Goal: Task Accomplishment & Management: Complete application form

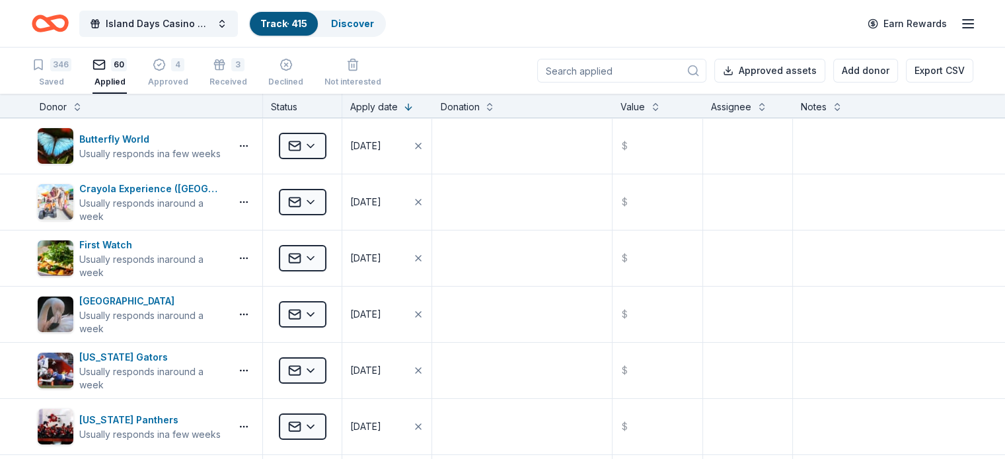
click at [579, 79] on input at bounding box center [621, 71] width 169 height 24
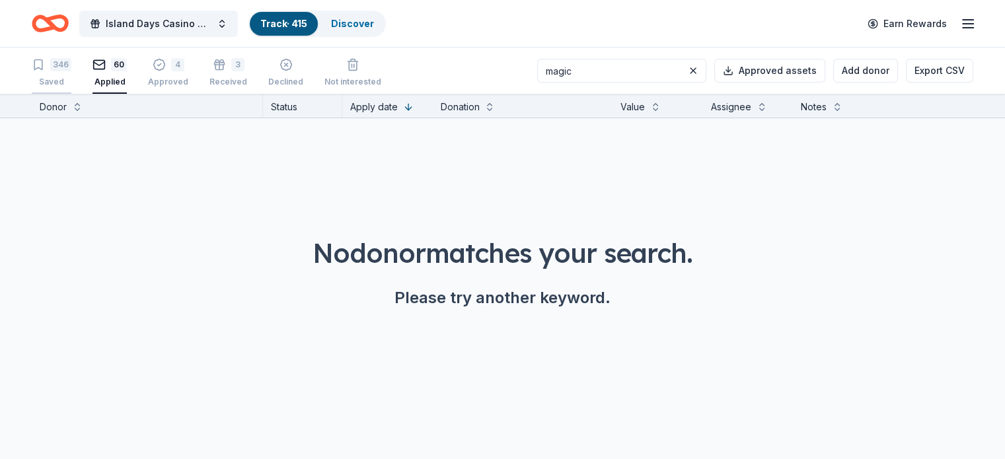
type input "magic"
click at [71, 68] on div "346" at bounding box center [52, 64] width 40 height 13
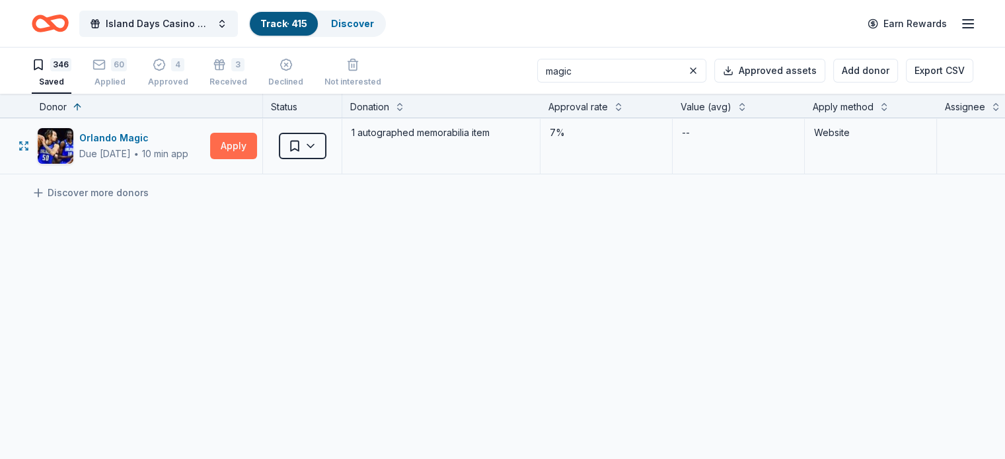
click at [254, 143] on button "Apply" at bounding box center [233, 146] width 47 height 26
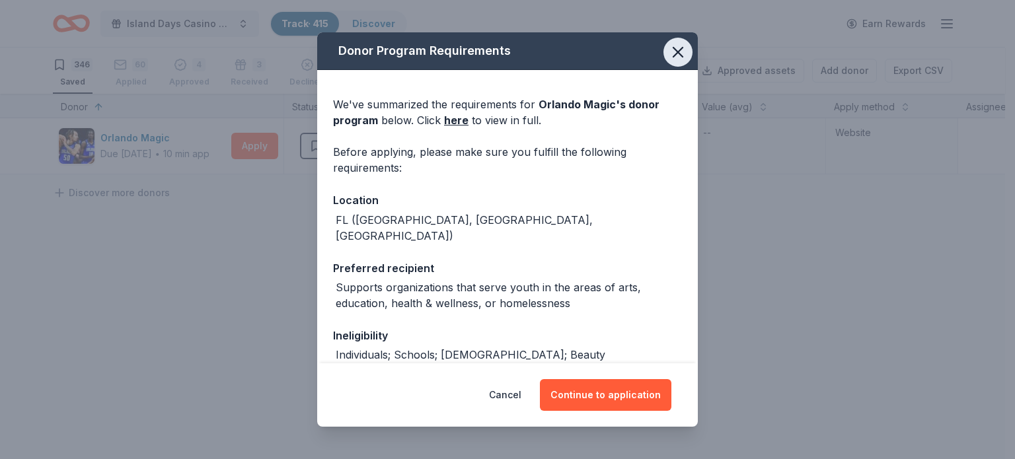
click at [673, 48] on icon "button" at bounding box center [677, 52] width 9 height 9
drag, startPoint x: 663, startPoint y: 48, endPoint x: 624, endPoint y: 71, distance: 45.3
click at [669, 48] on icon "button" at bounding box center [678, 52] width 19 height 19
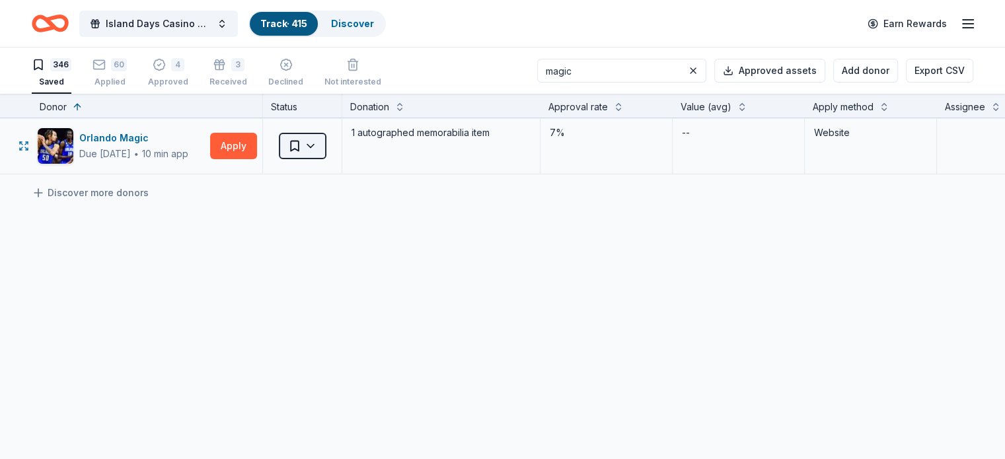
click at [330, 142] on html "Island Days Casino Night Track · 415 Discover Earn Rewards 346 Saved 60 Applied…" at bounding box center [502, 229] width 1005 height 459
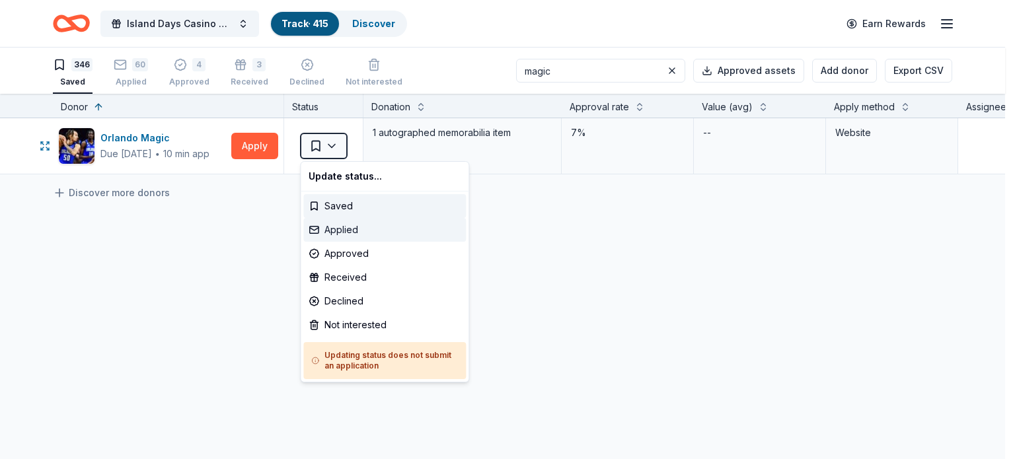
click at [338, 229] on div "Applied" at bounding box center [384, 230] width 163 height 24
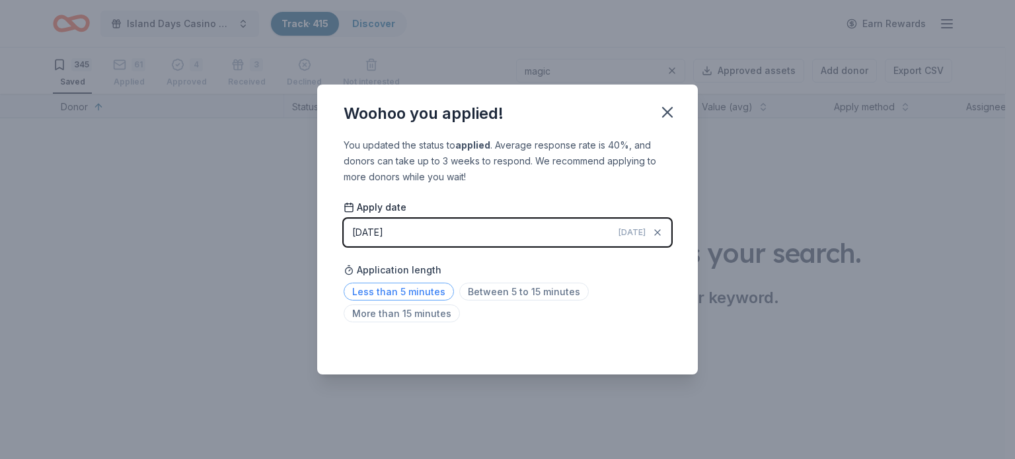
click at [426, 286] on span "Less than 5 minutes" at bounding box center [399, 292] width 110 height 18
click at [672, 116] on icon "button" at bounding box center [667, 112] width 19 height 19
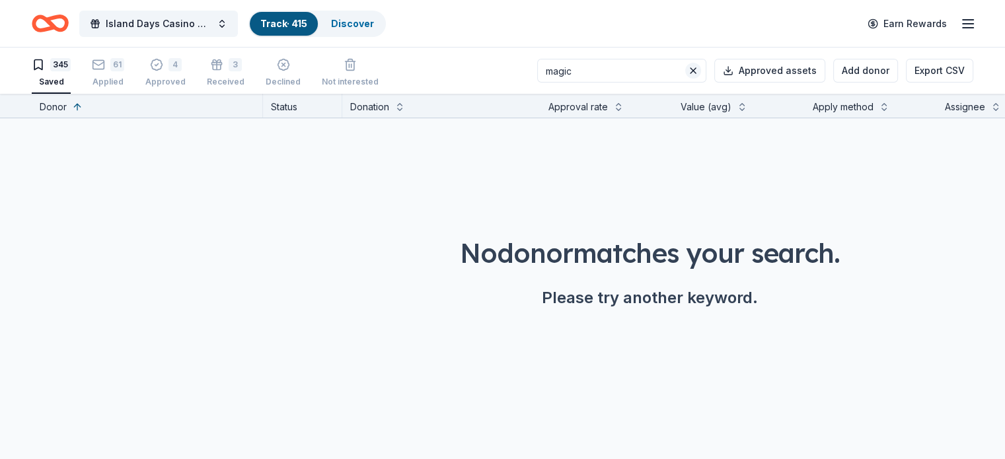
click at [685, 72] on button at bounding box center [693, 71] width 16 height 16
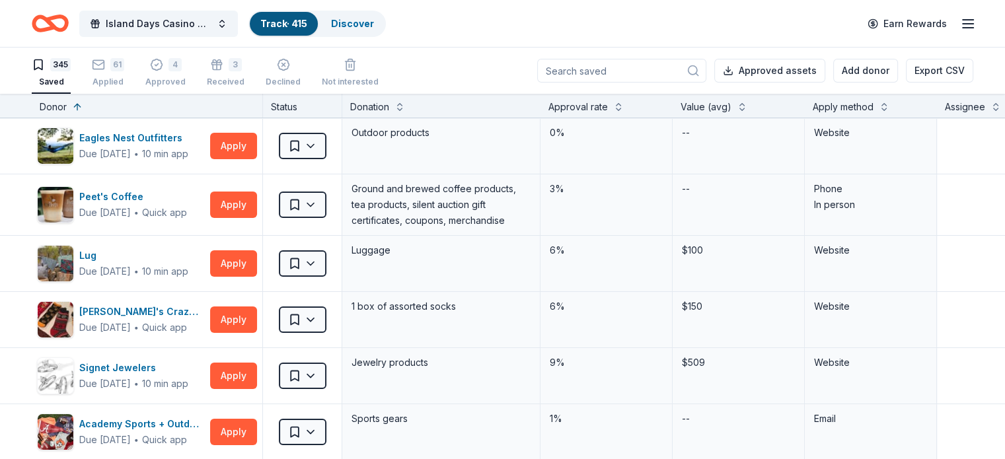
click at [562, 67] on input at bounding box center [621, 71] width 169 height 24
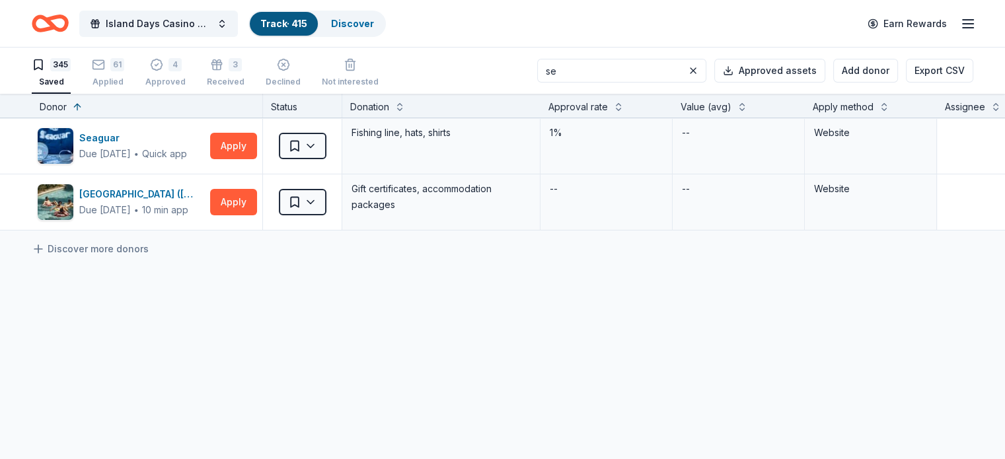
type input "s"
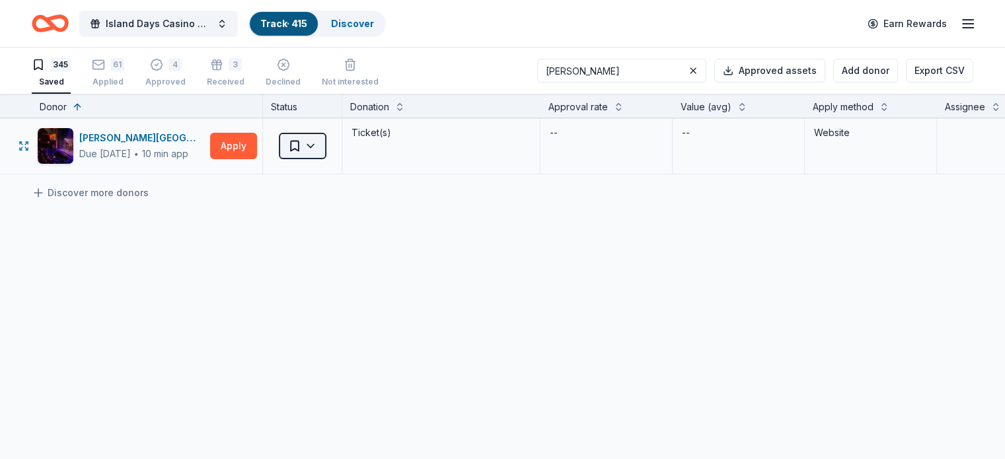
type input "phillips"
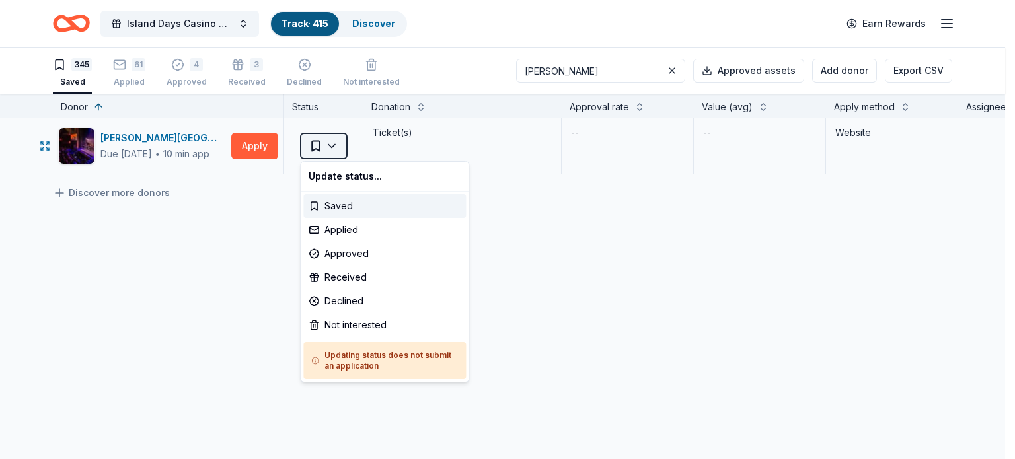
click at [328, 144] on html "Island Days Casino Night Track · 415 Discover Earn Rewards 345 Saved 61 Applied…" at bounding box center [507, 229] width 1015 height 459
click at [335, 232] on div "Applied" at bounding box center [384, 230] width 163 height 24
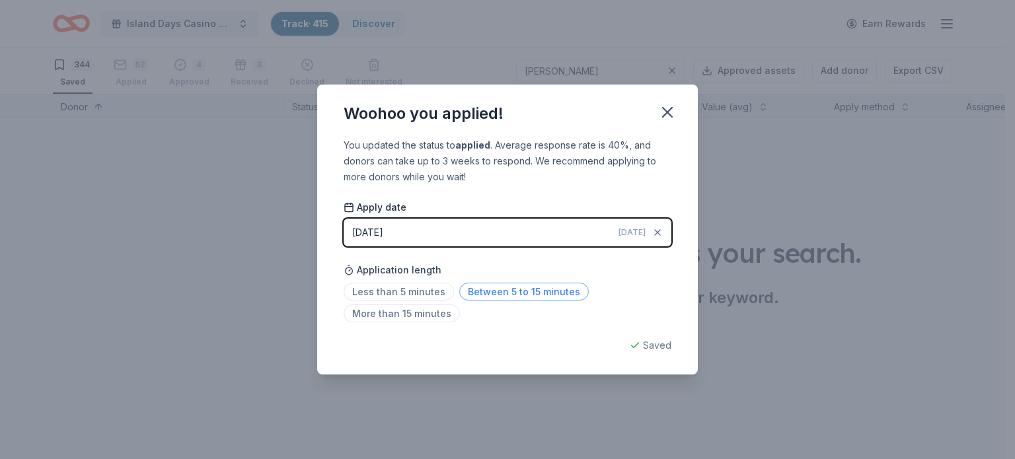
click at [511, 287] on span "Between 5 to 15 minutes" at bounding box center [524, 292] width 130 height 18
click at [663, 110] on icon "button" at bounding box center [667, 112] width 19 height 19
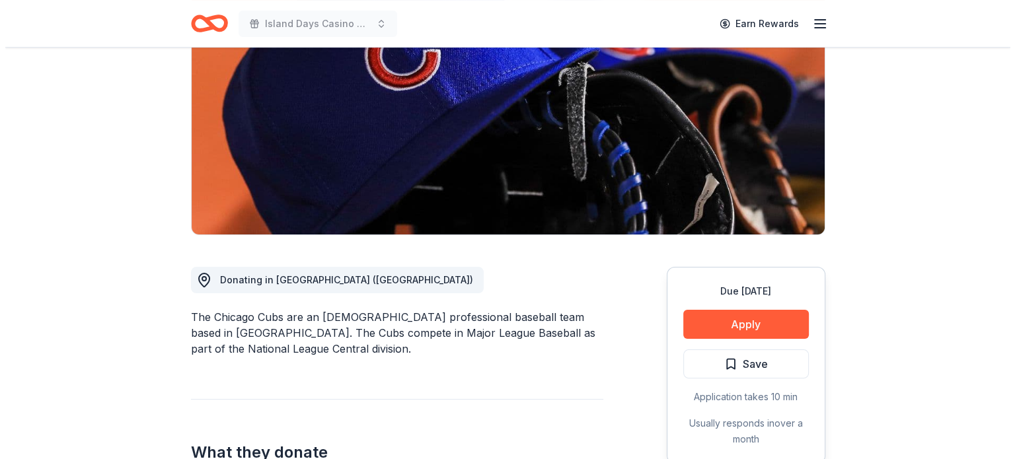
scroll to position [198, 0]
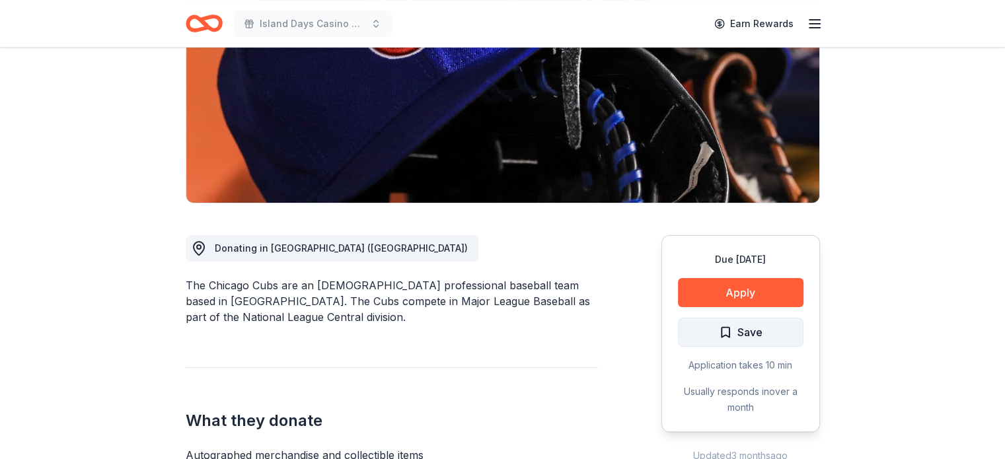
click at [727, 330] on span "Save" at bounding box center [741, 332] width 44 height 17
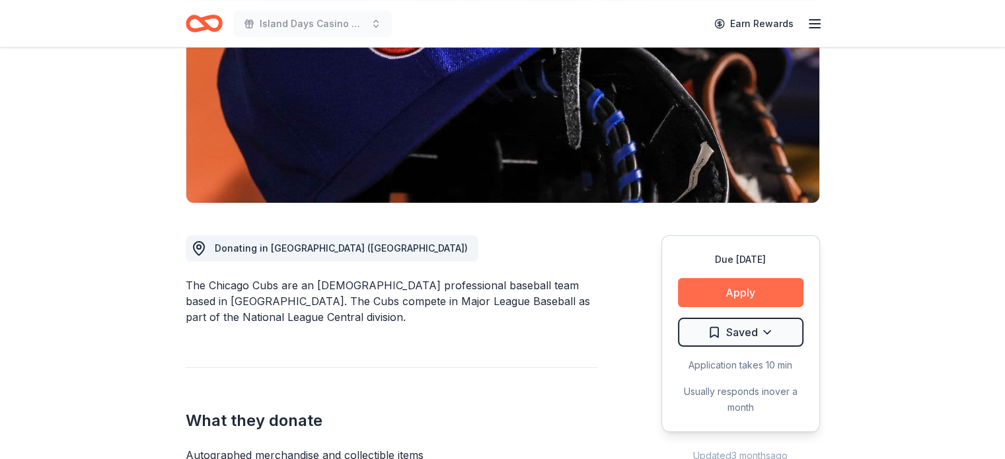
click at [745, 287] on button "Apply" at bounding box center [741, 292] width 126 height 29
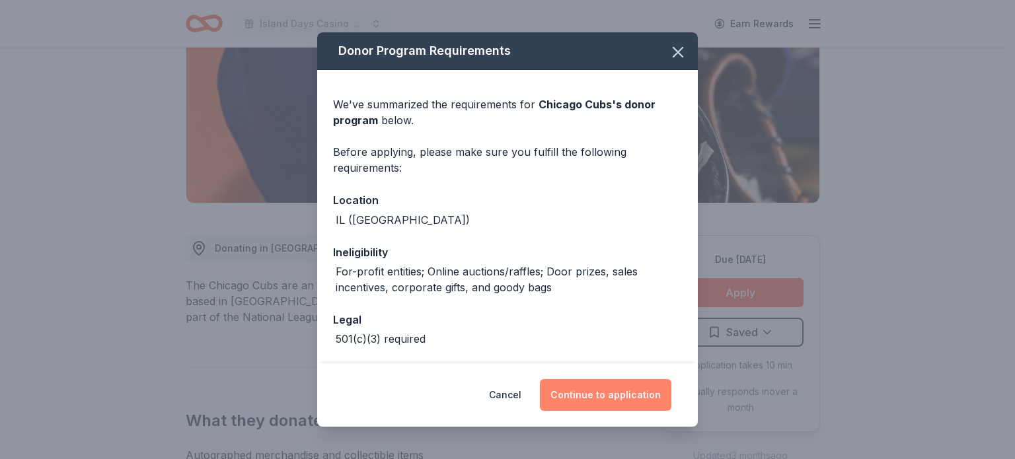
click at [583, 396] on button "Continue to application" at bounding box center [605, 395] width 131 height 32
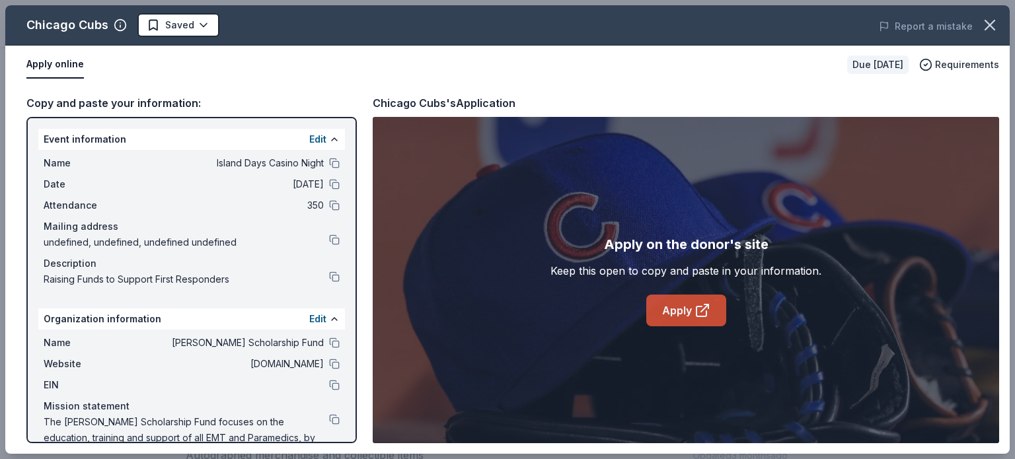
click at [678, 311] on link "Apply" at bounding box center [686, 311] width 80 height 32
